Goal: Check status

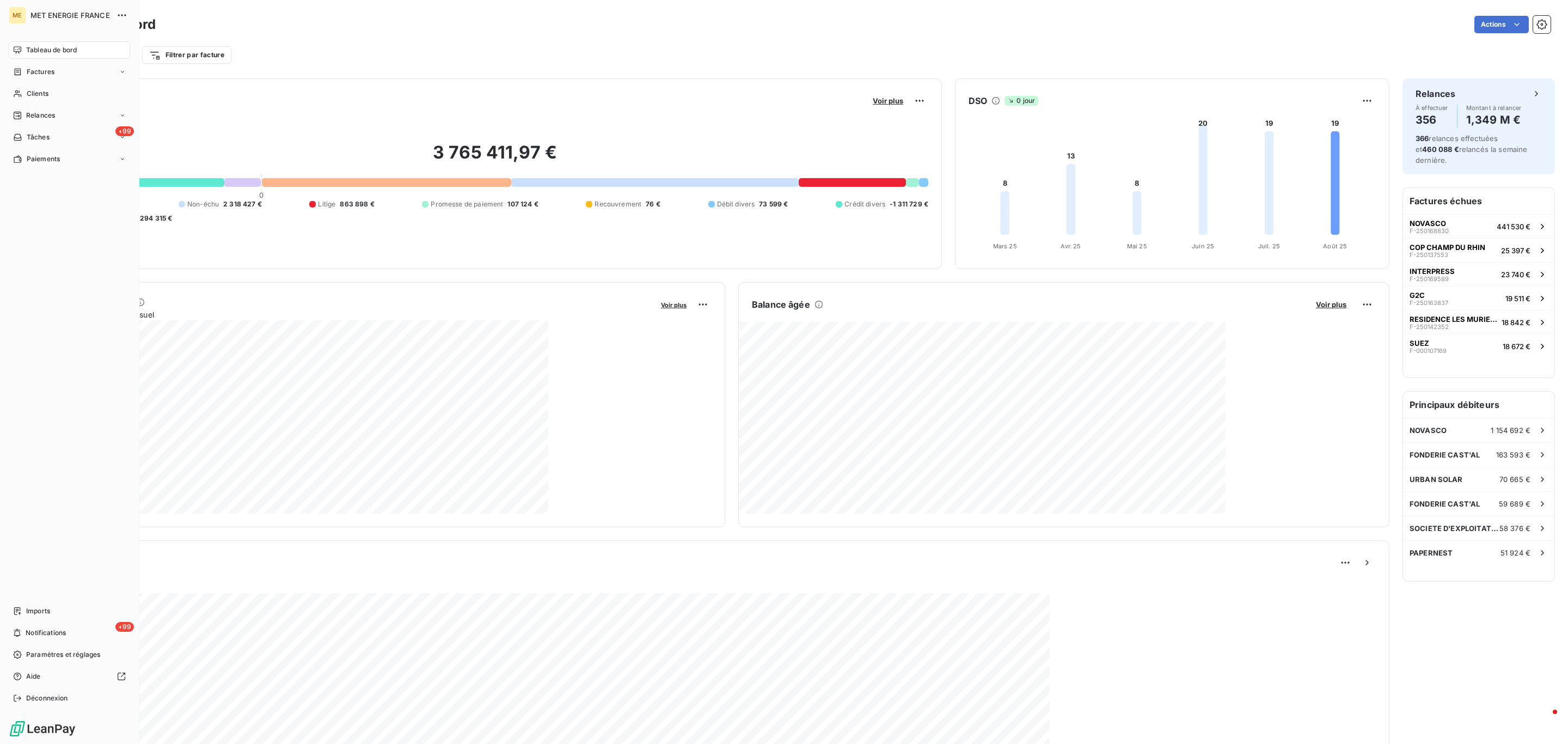
drag, startPoint x: 0, startPoint y: 0, endPoint x: 320, endPoint y: 1, distance: 320.0
click at [12, 56] on div "Tableau de bord" at bounding box center [69, 50] width 122 height 17
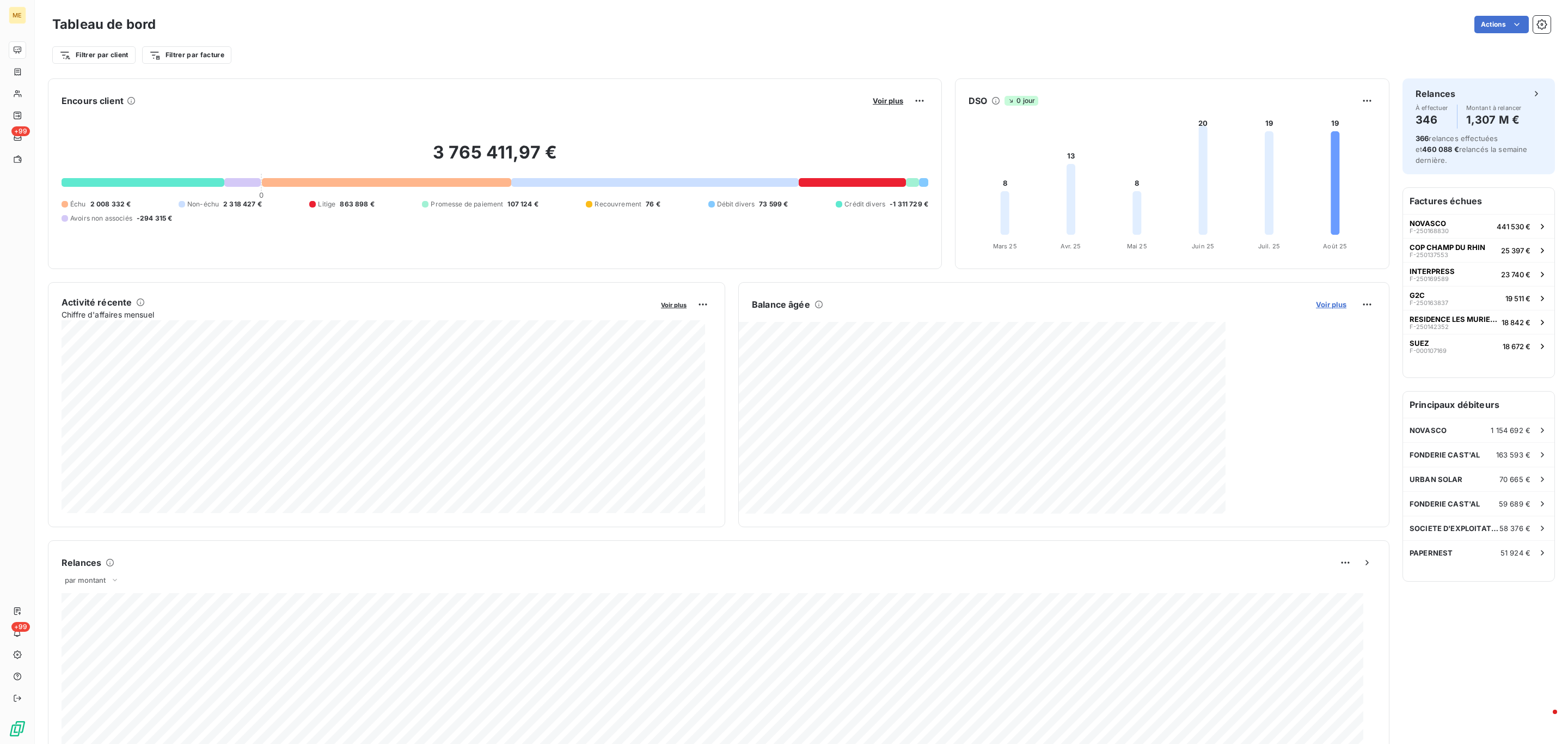
click at [1327, 305] on span "Voir plus" at bounding box center [1330, 304] width 30 height 9
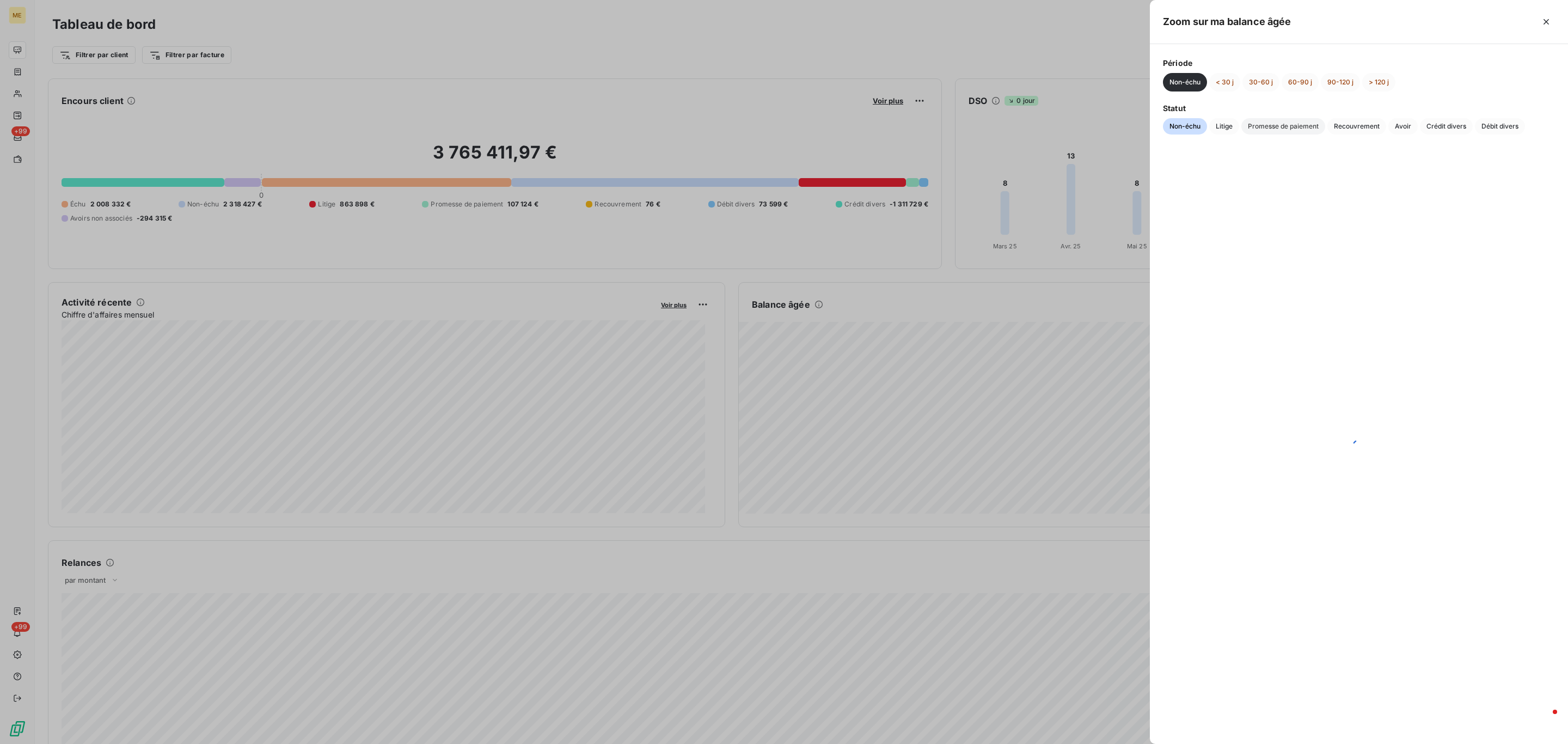
click at [1315, 129] on span "Promesse de paiement" at bounding box center [1283, 127] width 84 height 16
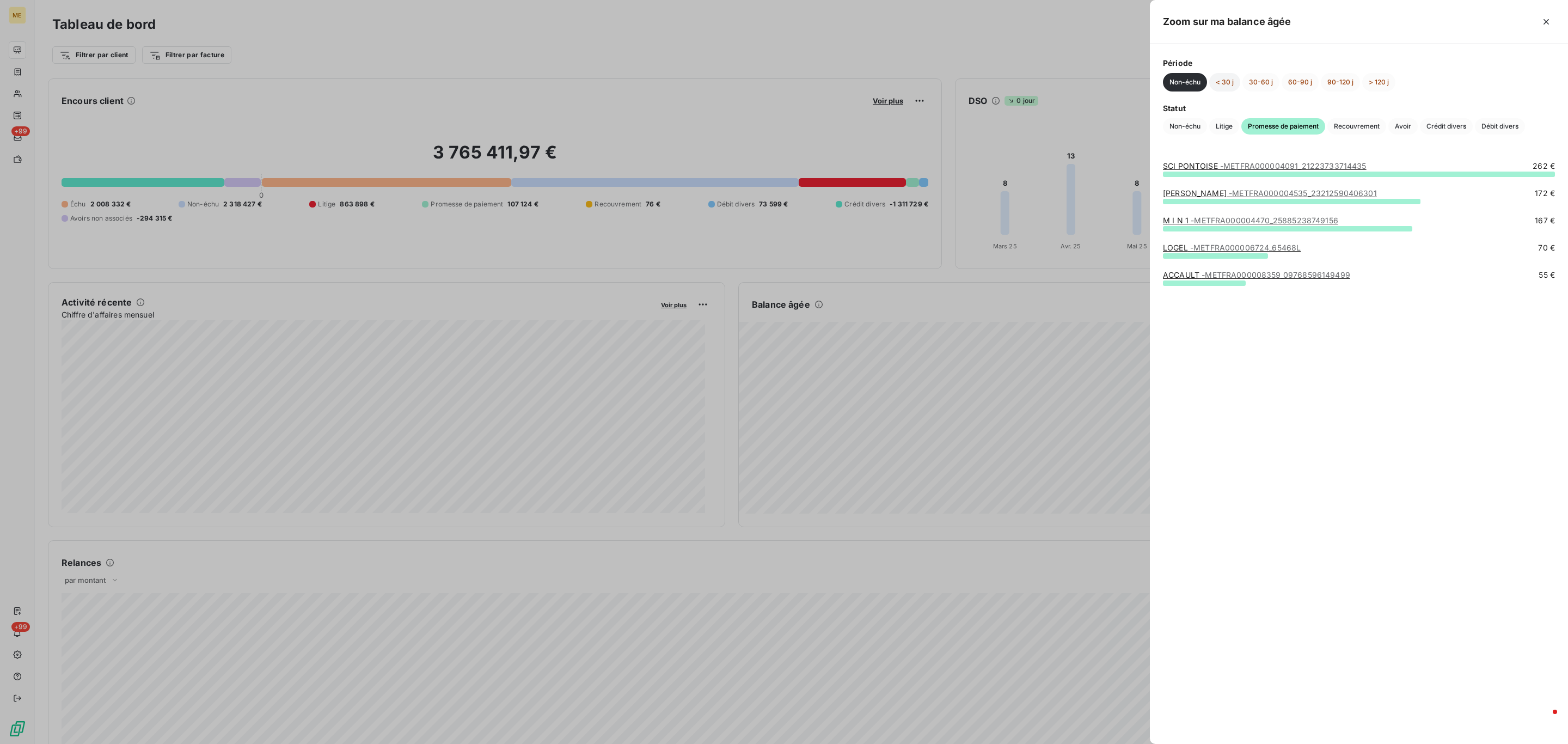
click at [1226, 87] on button "< 30 j" at bounding box center [1225, 82] width 31 height 19
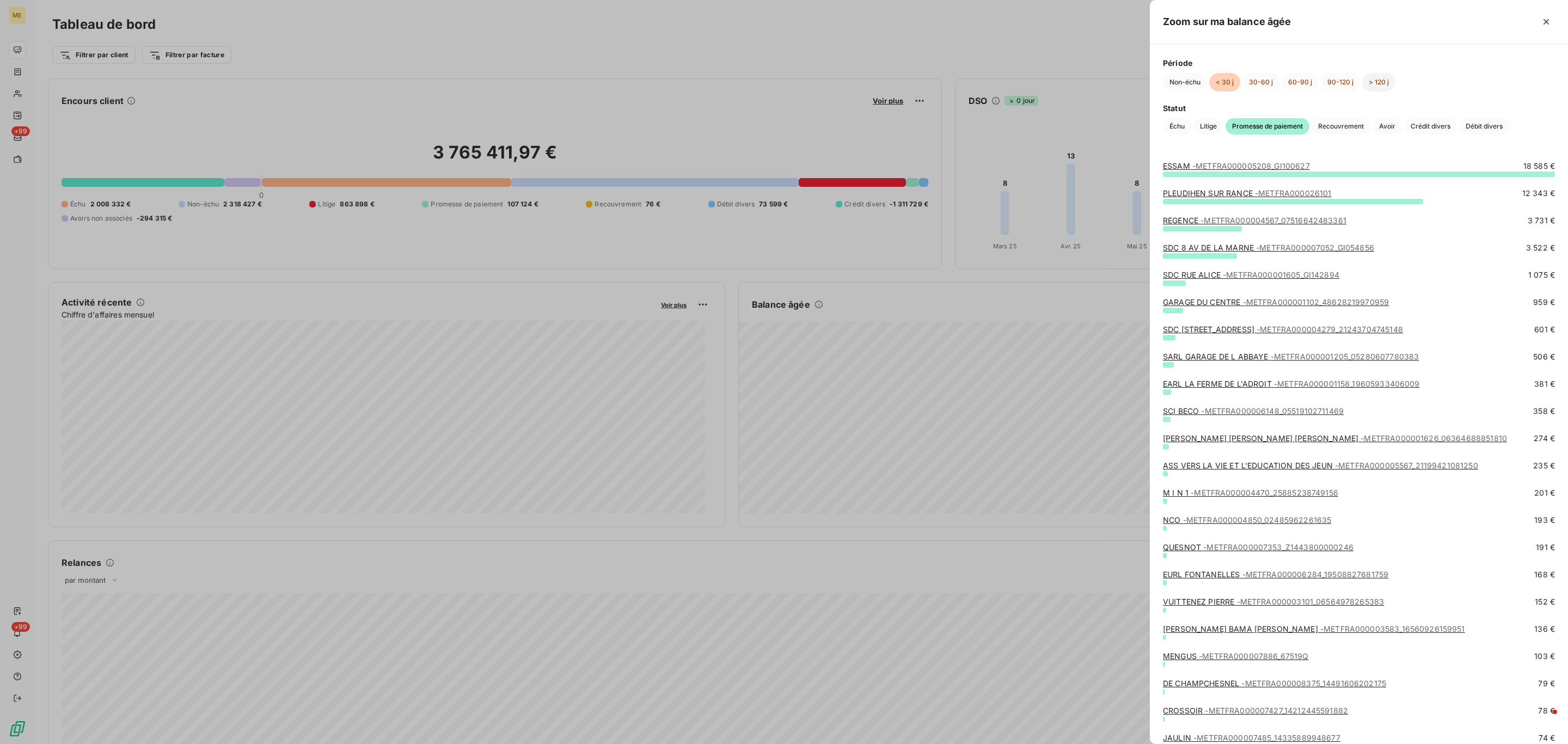
click at [1375, 91] on button "> 120 j" at bounding box center [1379, 82] width 33 height 19
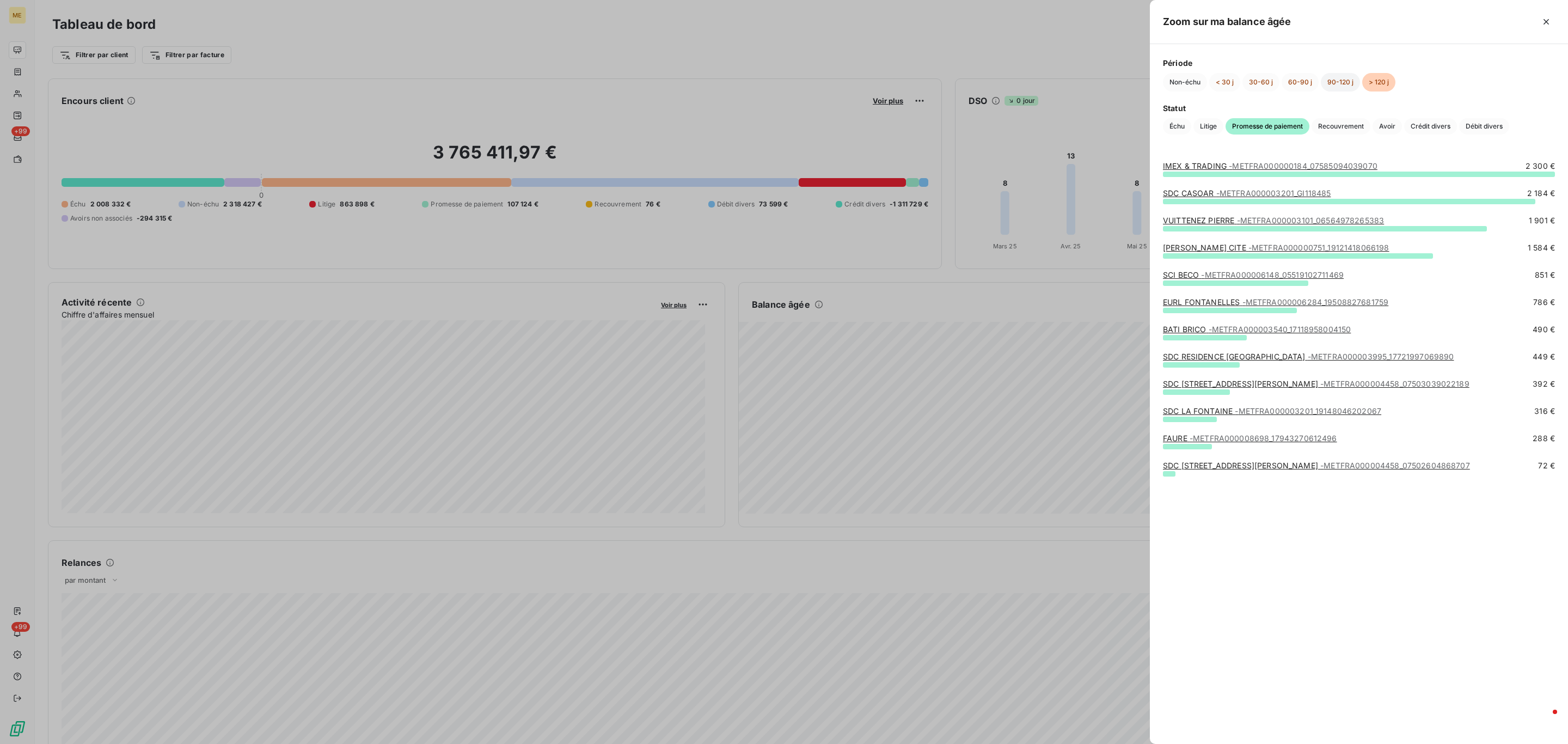
click at [1348, 89] on button "90-120 j" at bounding box center [1340, 82] width 39 height 19
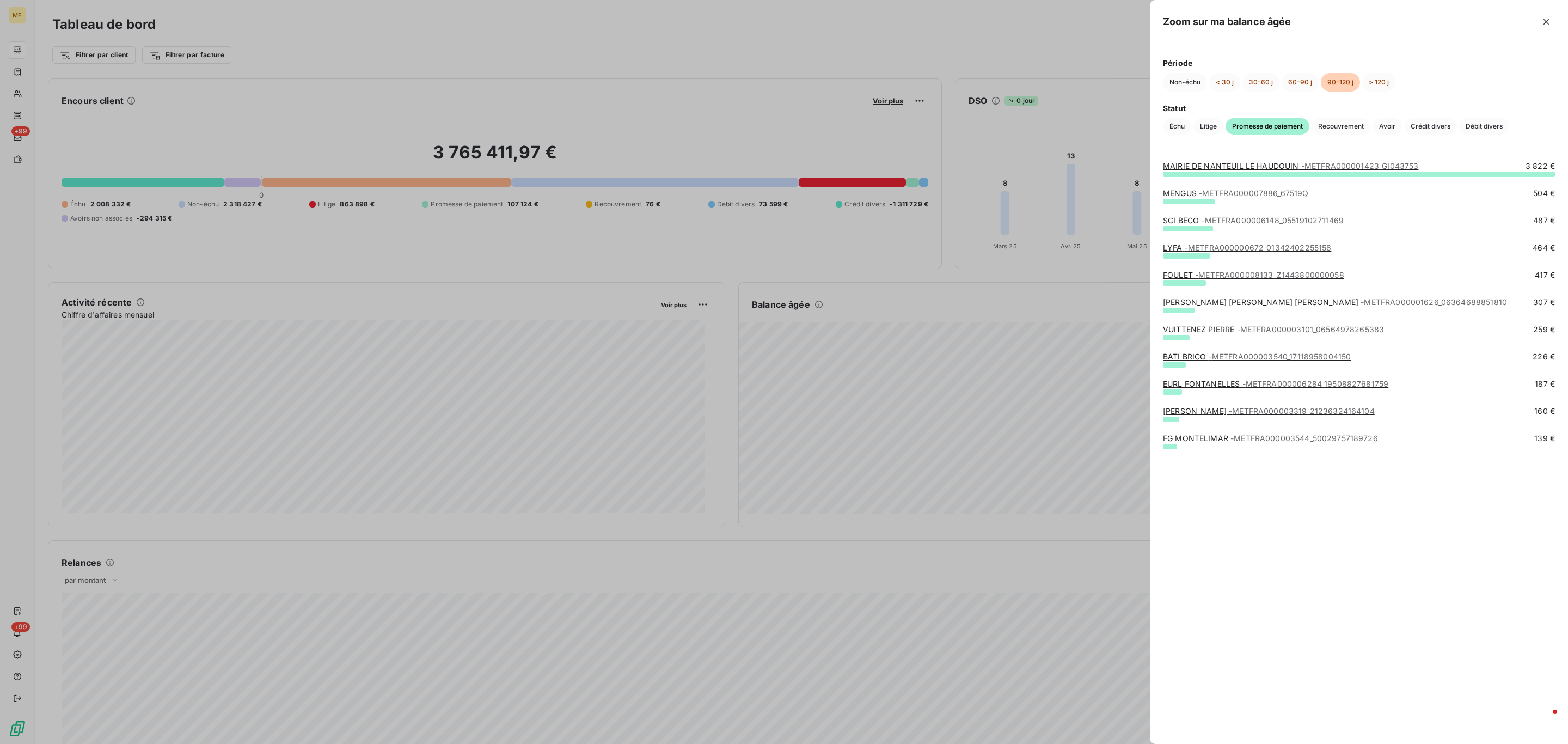
click at [1550, 16] on button "button" at bounding box center [1546, 21] width 17 height 17
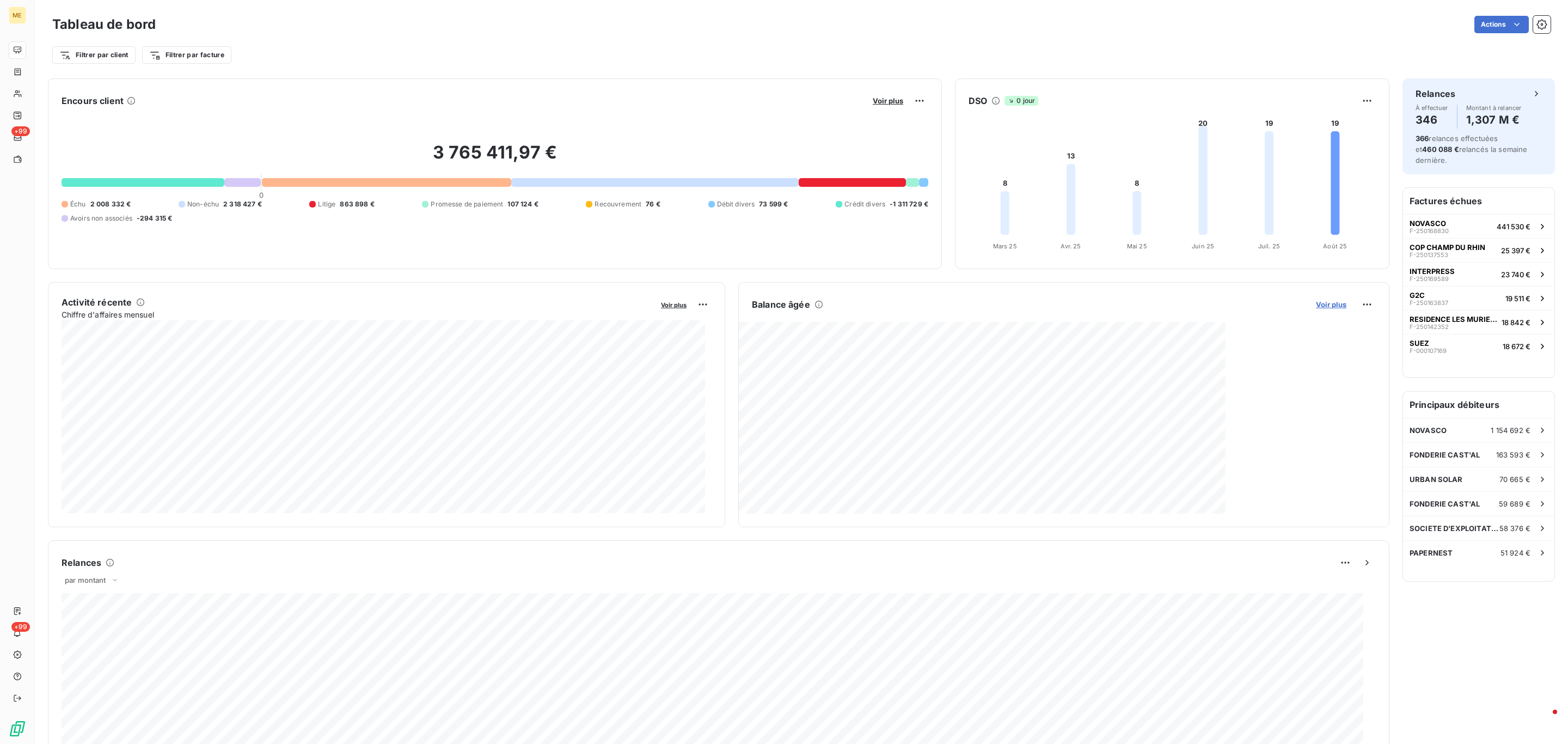
click at [1316, 305] on span "Voir plus" at bounding box center [1330, 304] width 30 height 9
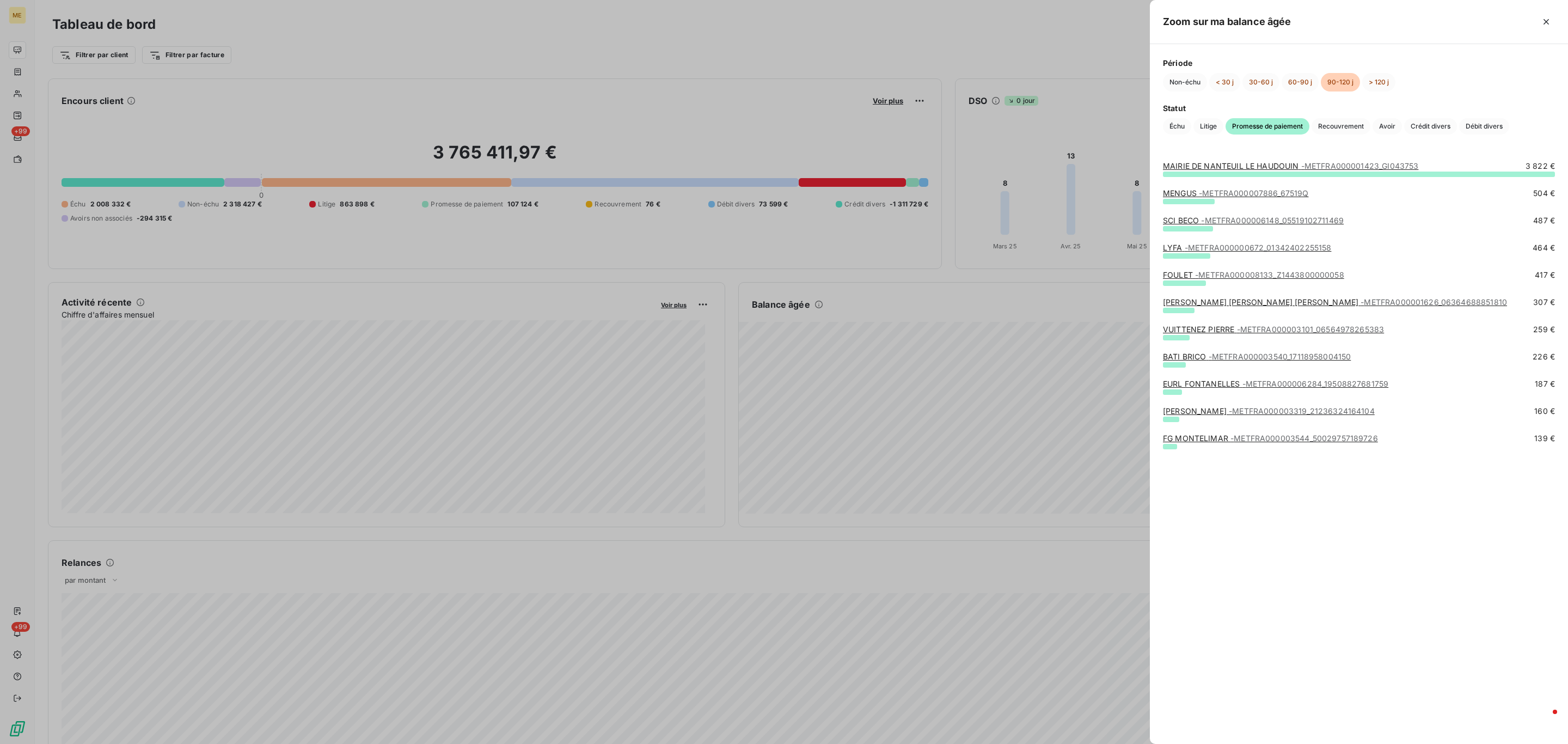
drag, startPoint x: 567, startPoint y: 173, endPoint x: 753, endPoint y: 103, distance: 198.7
click at [570, 172] on div at bounding box center [784, 372] width 1568 height 744
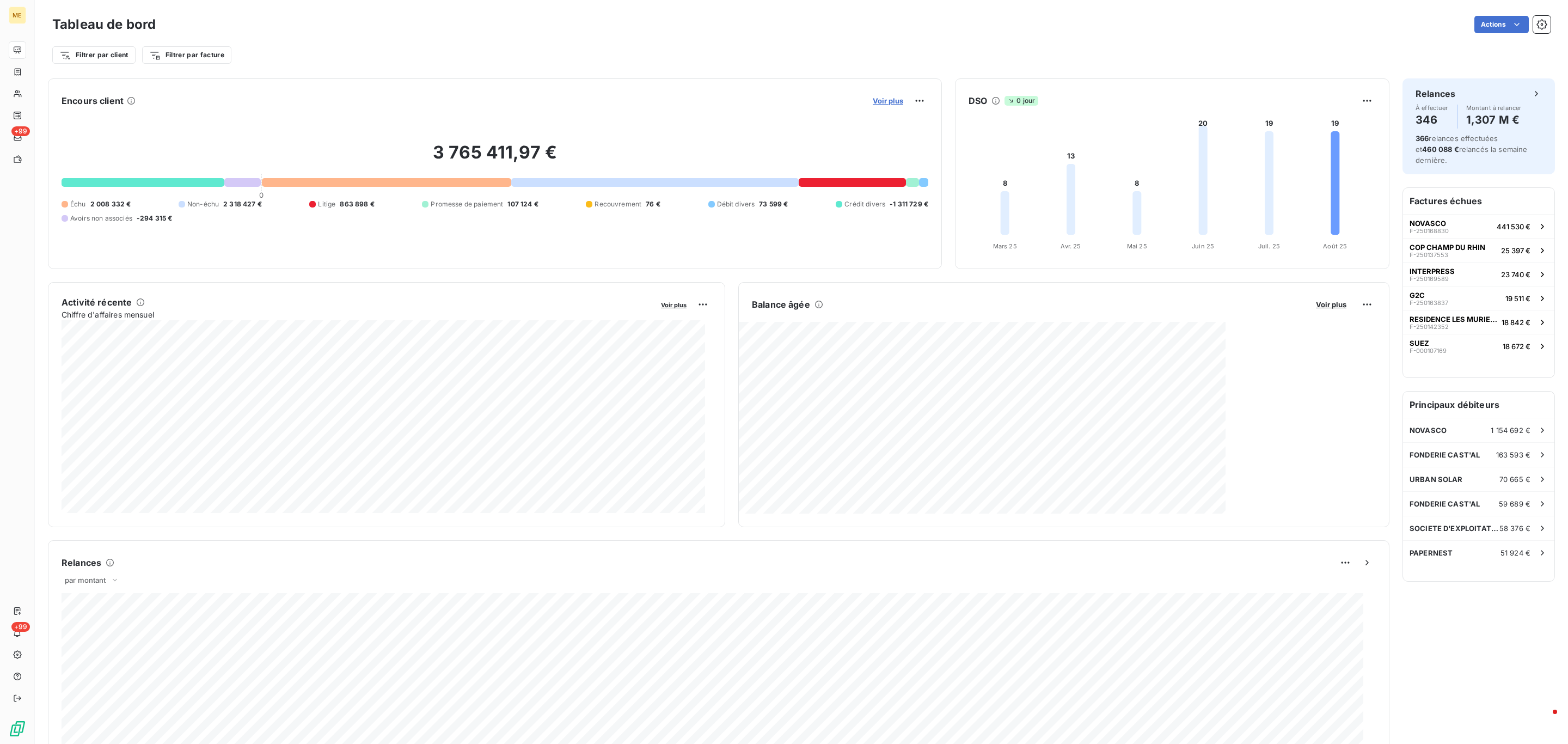
click at [874, 99] on span "Voir plus" at bounding box center [888, 100] width 30 height 9
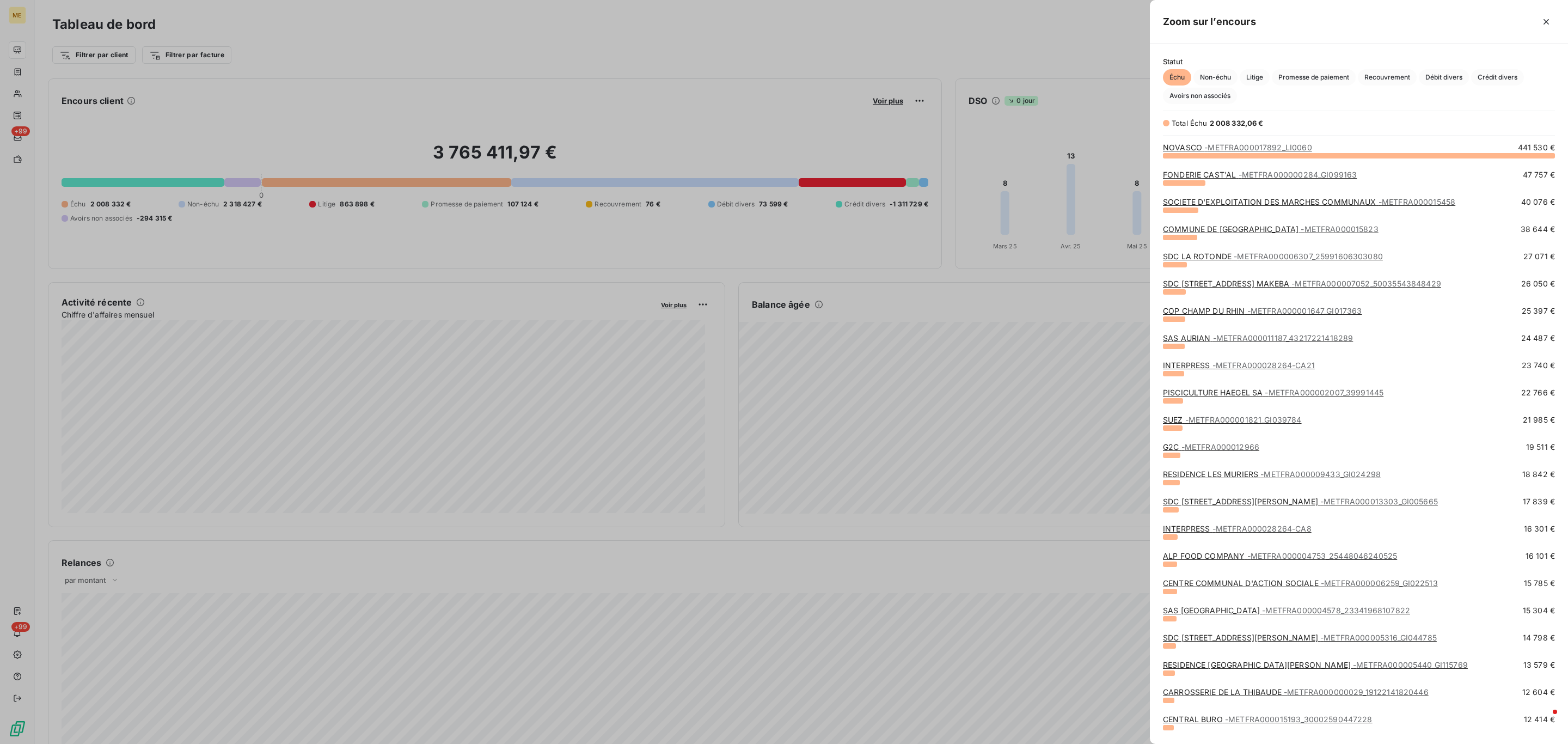
scroll to position [576, 406]
click at [776, 149] on div at bounding box center [784, 372] width 1568 height 744
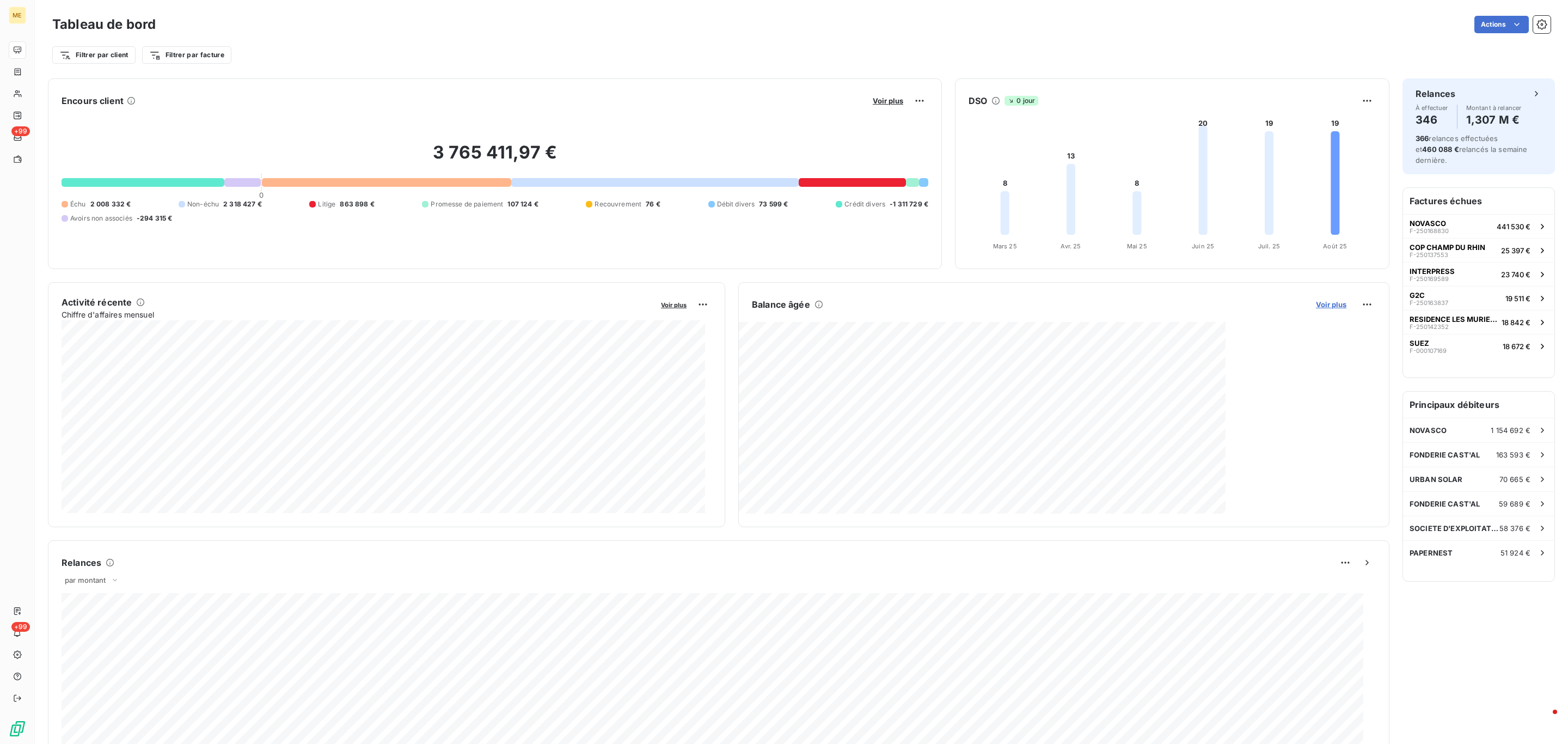
click at [1325, 308] on span "Voir plus" at bounding box center [1330, 304] width 30 height 9
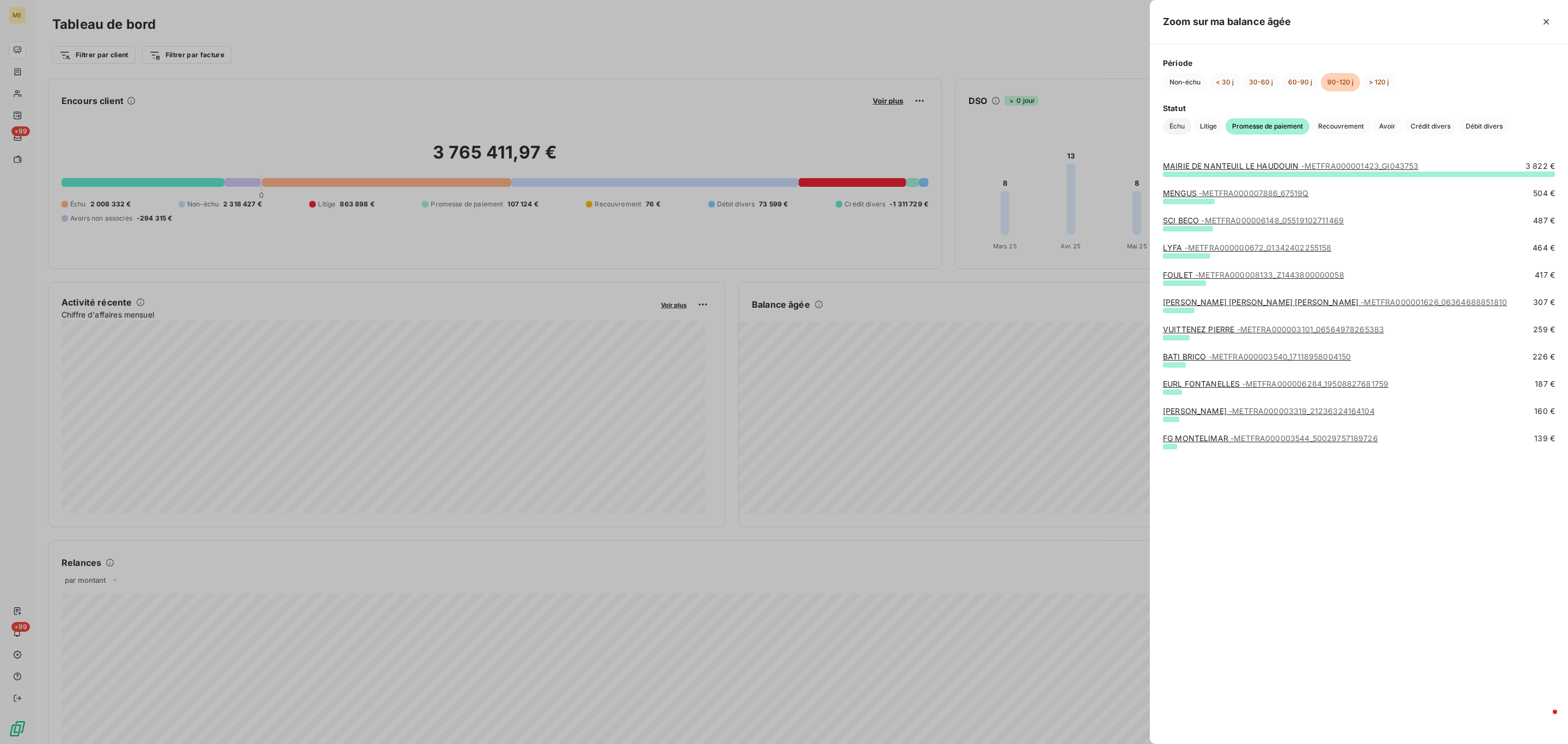
click at [1189, 126] on span "Échu" at bounding box center [1177, 127] width 29 height 16
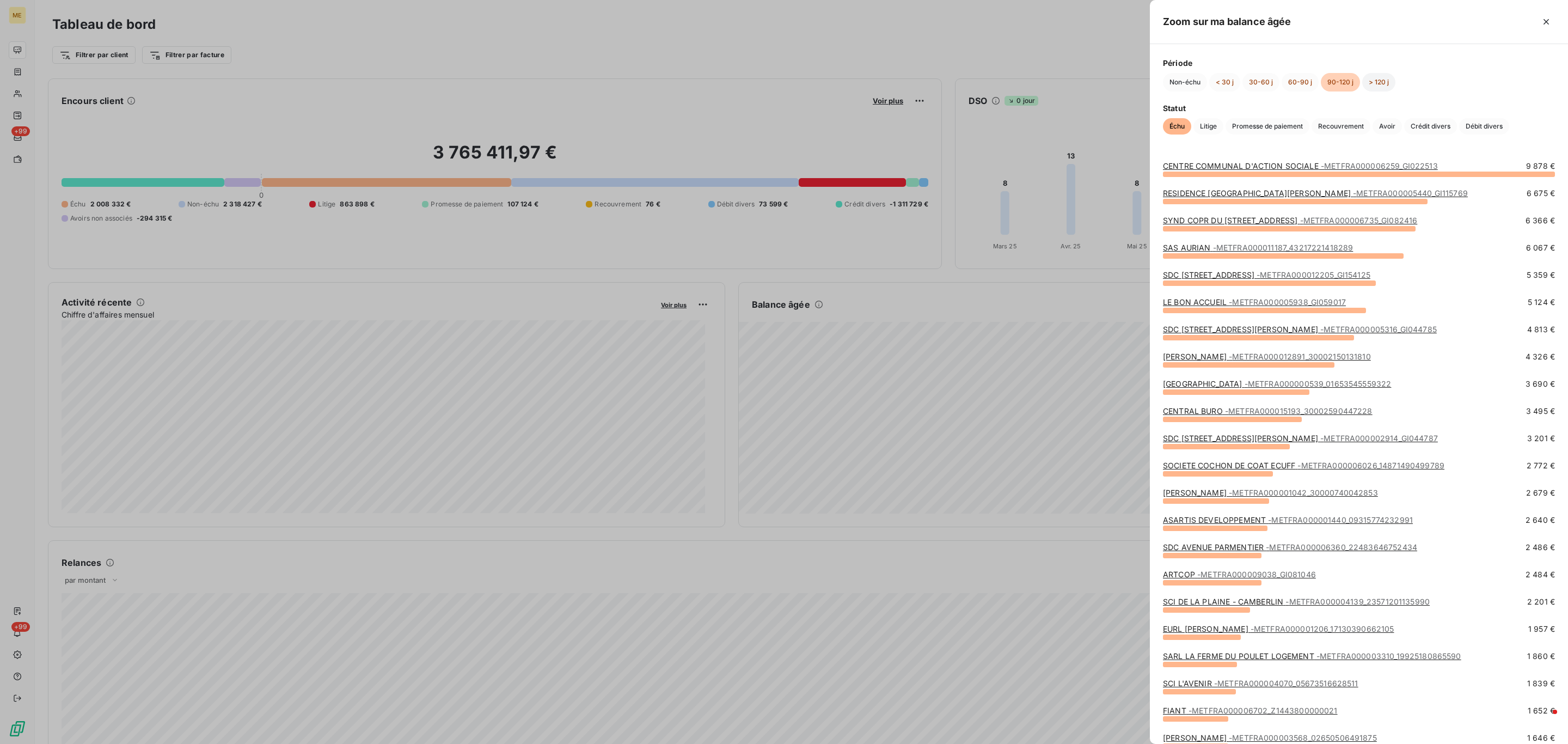
click at [1371, 89] on button "> 120 j" at bounding box center [1379, 82] width 33 height 19
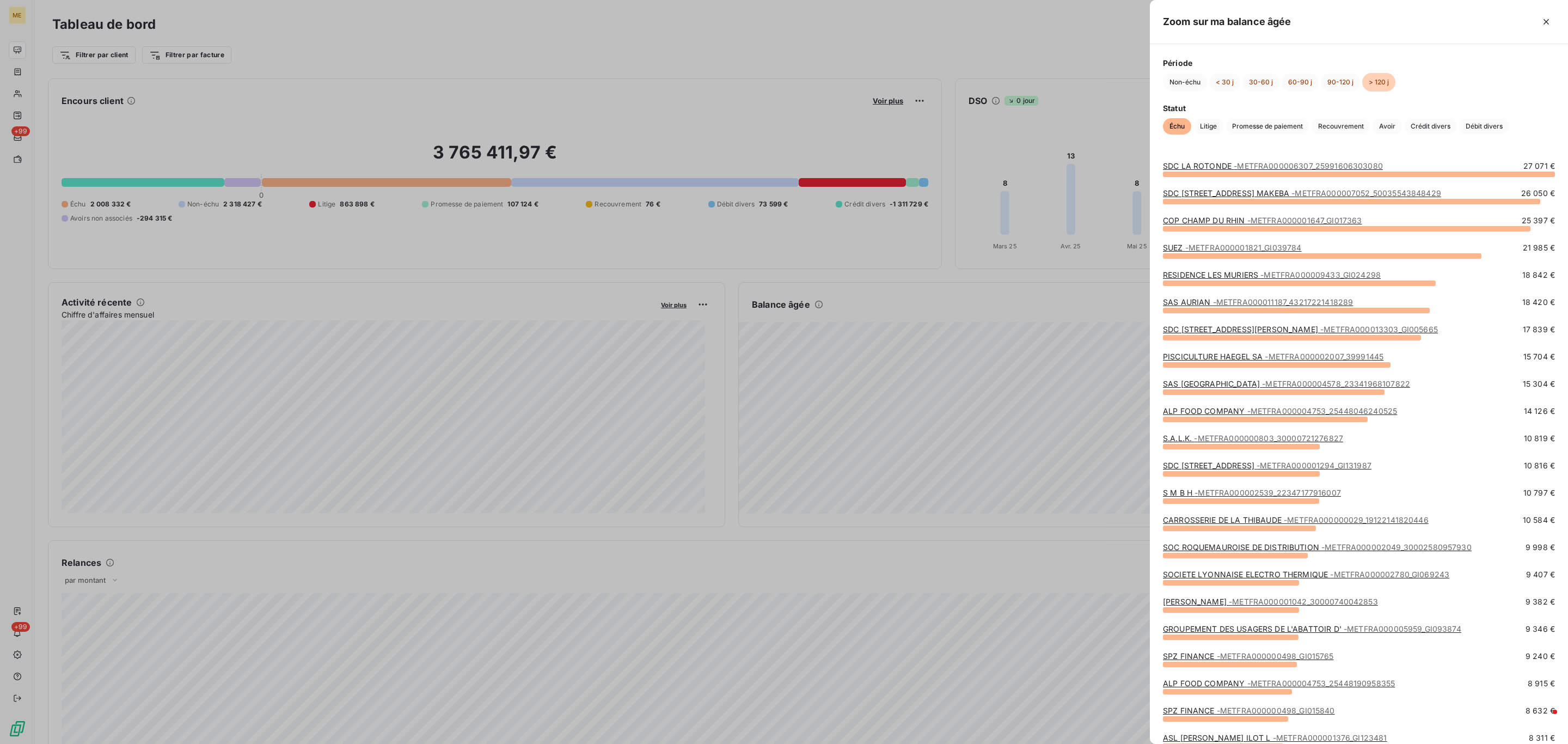
click at [1352, 221] on span "- METFRA000001647_GI017363" at bounding box center [1304, 220] width 115 height 9
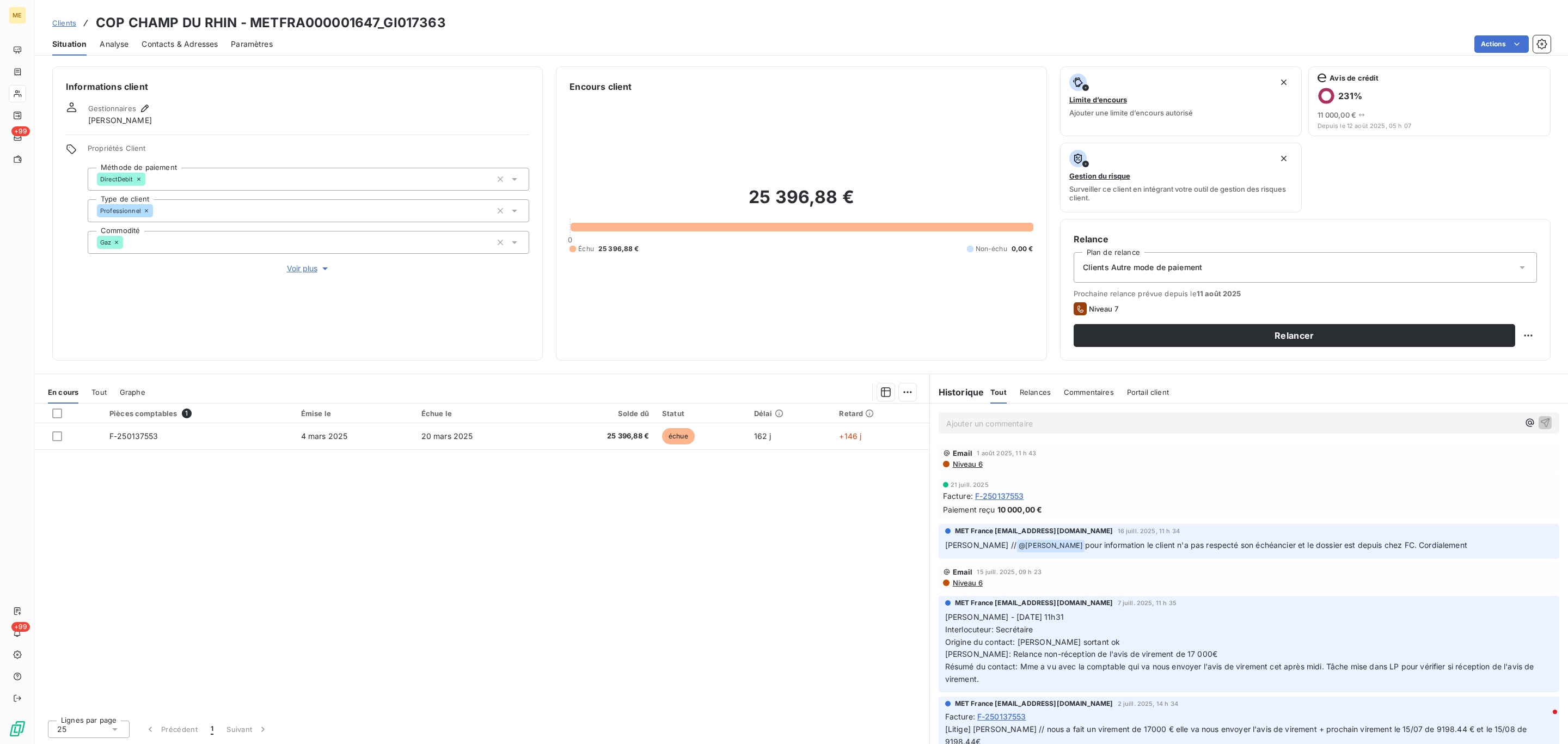
click at [1105, 430] on p "Ajouter un commentaire ﻿" at bounding box center [1232, 423] width 572 height 14
click at [296, 270] on span "Voir plus" at bounding box center [308, 268] width 43 height 11
